Goal: Transaction & Acquisition: Purchase product/service

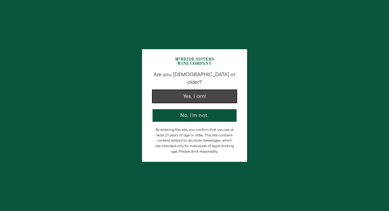
click at [187, 91] on button "Yes, I am!" at bounding box center [194, 96] width 84 height 13
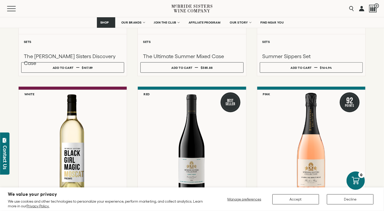
scroll to position [157, 0]
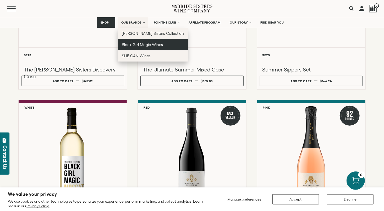
click at [133, 44] on span "Black Girl Magic Wines" at bounding box center [142, 44] width 41 height 4
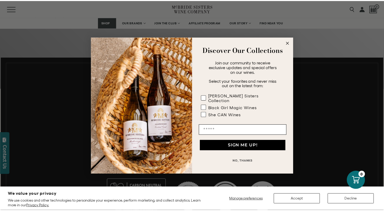
scroll to position [184, 0]
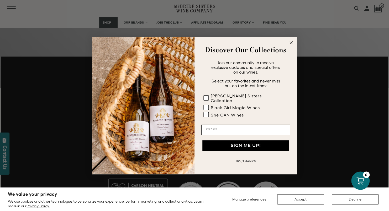
click at [291, 44] on circle "Close dialog" at bounding box center [291, 43] width 6 height 6
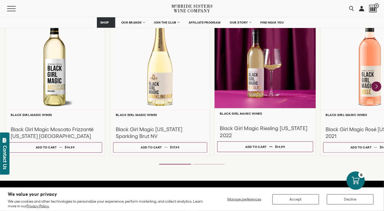
scroll to position [472, 0]
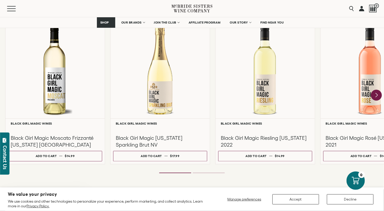
click at [377, 95] on icon "Next" at bounding box center [377, 95] width 2 height 4
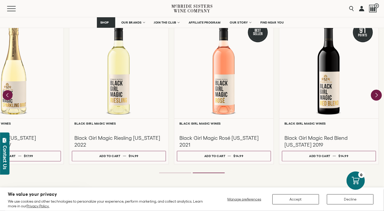
click at [0, 0] on div at bounding box center [0, 0] width 0 height 0
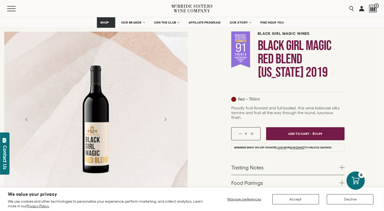
scroll to position [52, 0]
